Goal: Complete application form: Complete application form

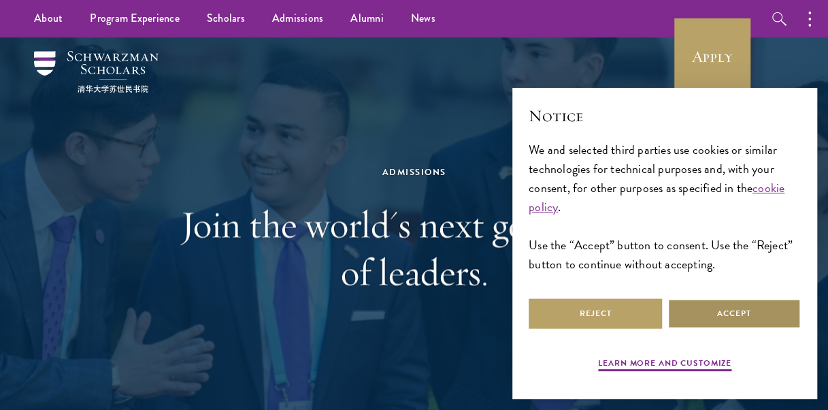
click at [721, 314] on button "Accept" at bounding box center [734, 313] width 133 height 31
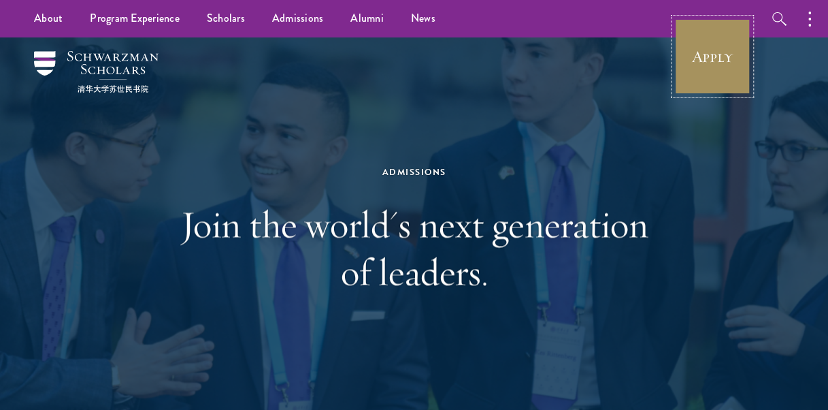
click at [699, 51] on link "Apply" at bounding box center [712, 56] width 76 height 76
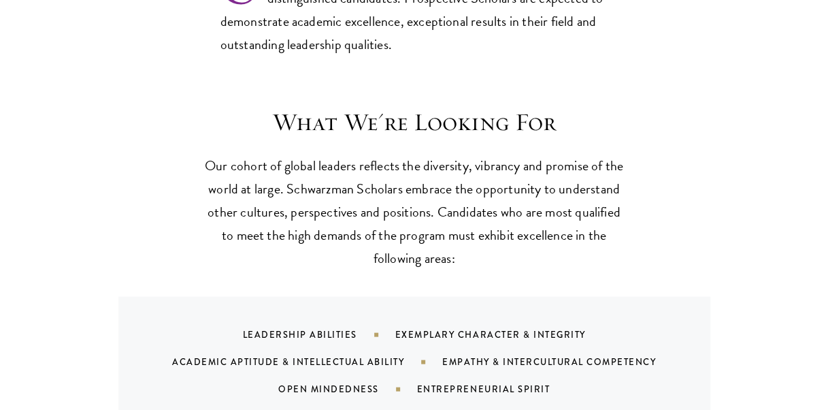
scroll to position [1307, 0]
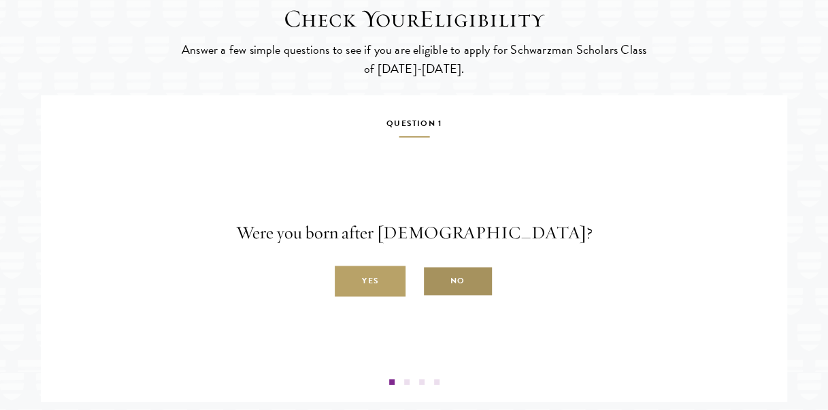
click at [455, 297] on label "No" at bounding box center [458, 281] width 71 height 31
click at [435, 280] on input "No" at bounding box center [429, 273] width 12 height 12
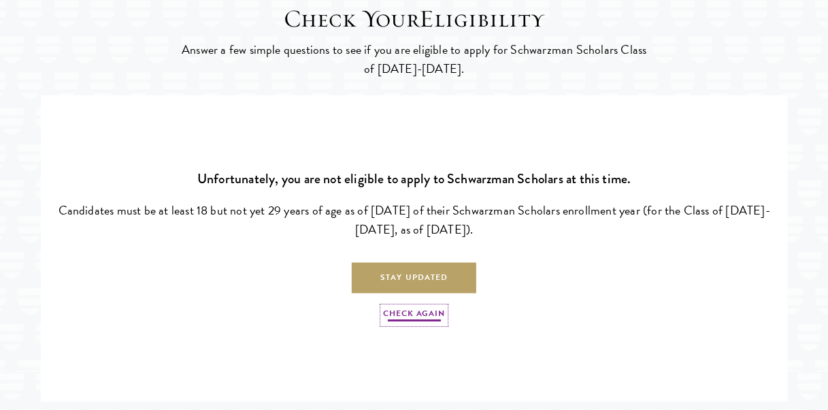
click at [408, 323] on link "Check Again" at bounding box center [413, 315] width 61 height 16
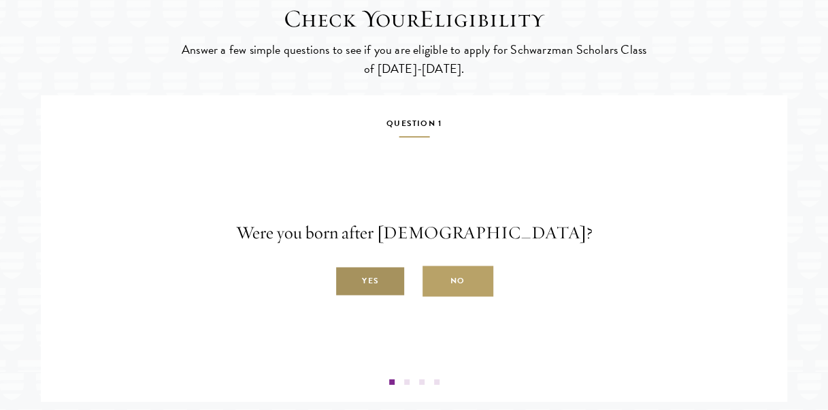
click at [378, 297] on label "Yes" at bounding box center [370, 281] width 71 height 31
click at [347, 280] on input "Yes" at bounding box center [341, 273] width 12 height 12
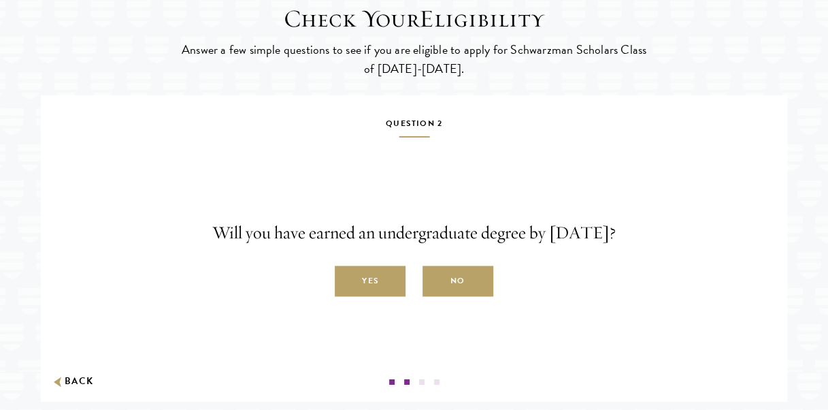
click at [378, 297] on label "Yes" at bounding box center [370, 281] width 71 height 31
click at [347, 280] on input "Yes" at bounding box center [341, 273] width 12 height 12
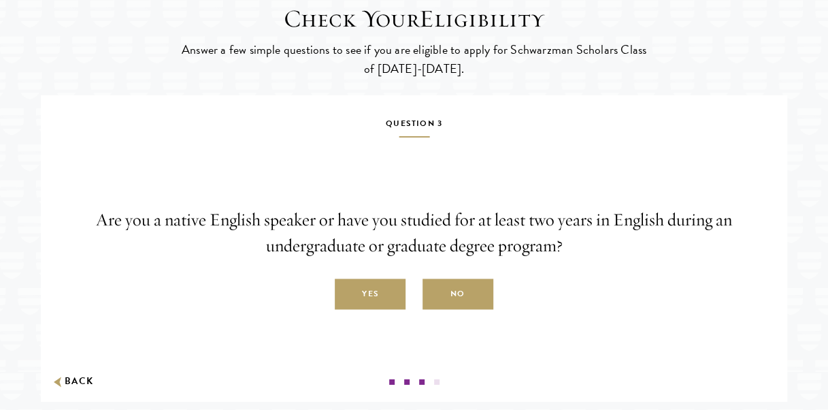
click at [378, 310] on label "Yes" at bounding box center [370, 294] width 71 height 31
click at [347, 293] on input "Yes" at bounding box center [341, 286] width 12 height 12
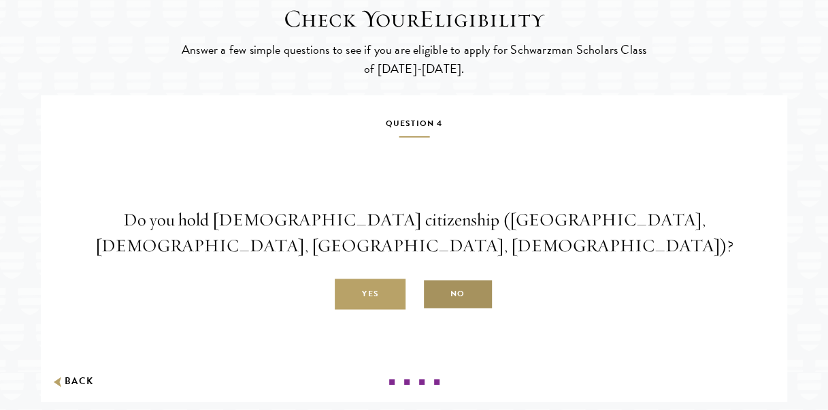
click at [460, 310] on label "No" at bounding box center [458, 294] width 71 height 31
click at [435, 293] on input "No" at bounding box center [429, 286] width 12 height 12
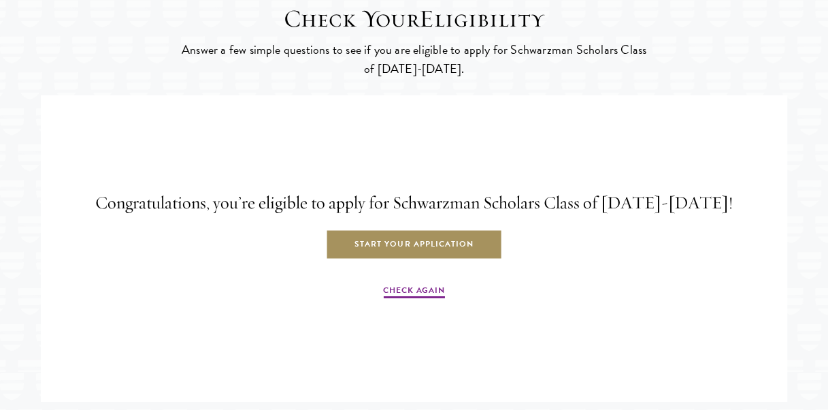
click at [432, 260] on link "Start Your Application" at bounding box center [414, 244] width 176 height 31
